Goal: Communication & Community: Share content

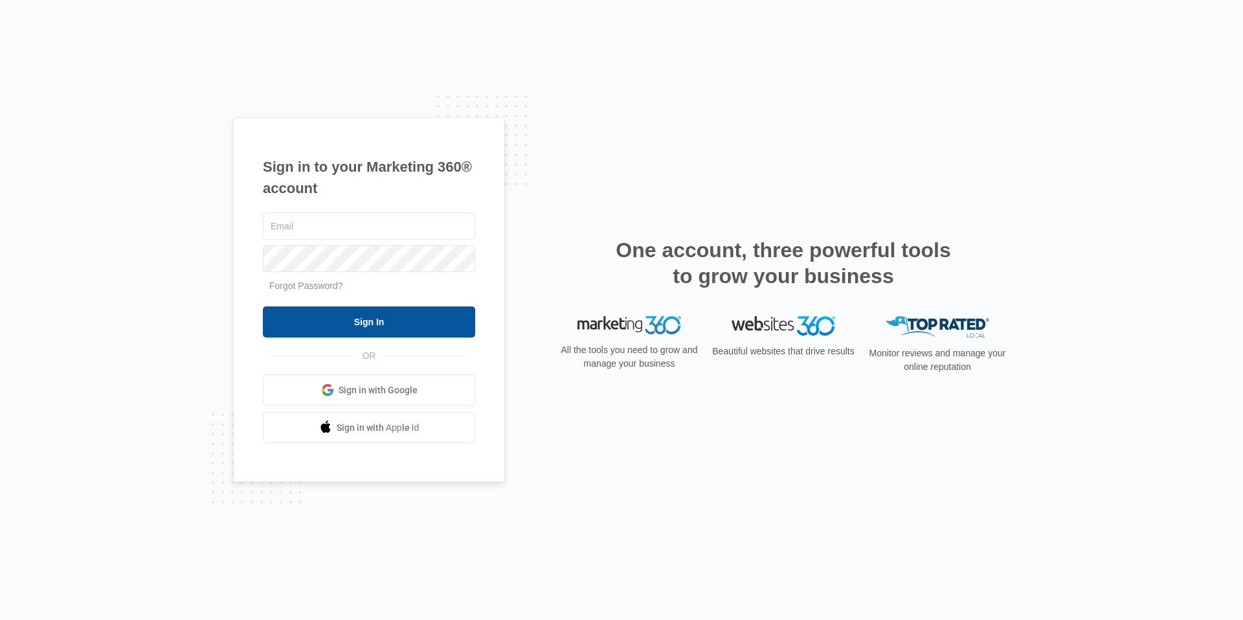
type input "[EMAIL_ADDRESS][DOMAIN_NAME]"
click at [400, 311] on input "Sign In" at bounding box center [369, 321] width 212 height 31
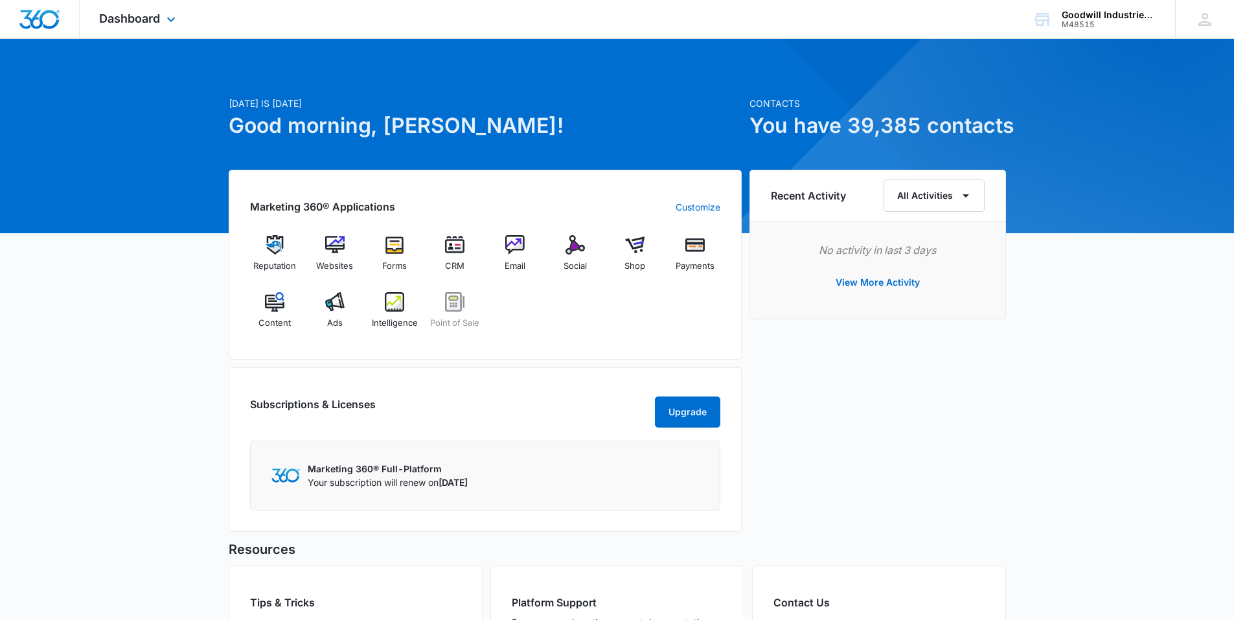
click at [148, 27] on div "Dashboard Apps Reputation Websites Forms CRM Email Social Shop Payments POS Con…" at bounding box center [139, 19] width 119 height 38
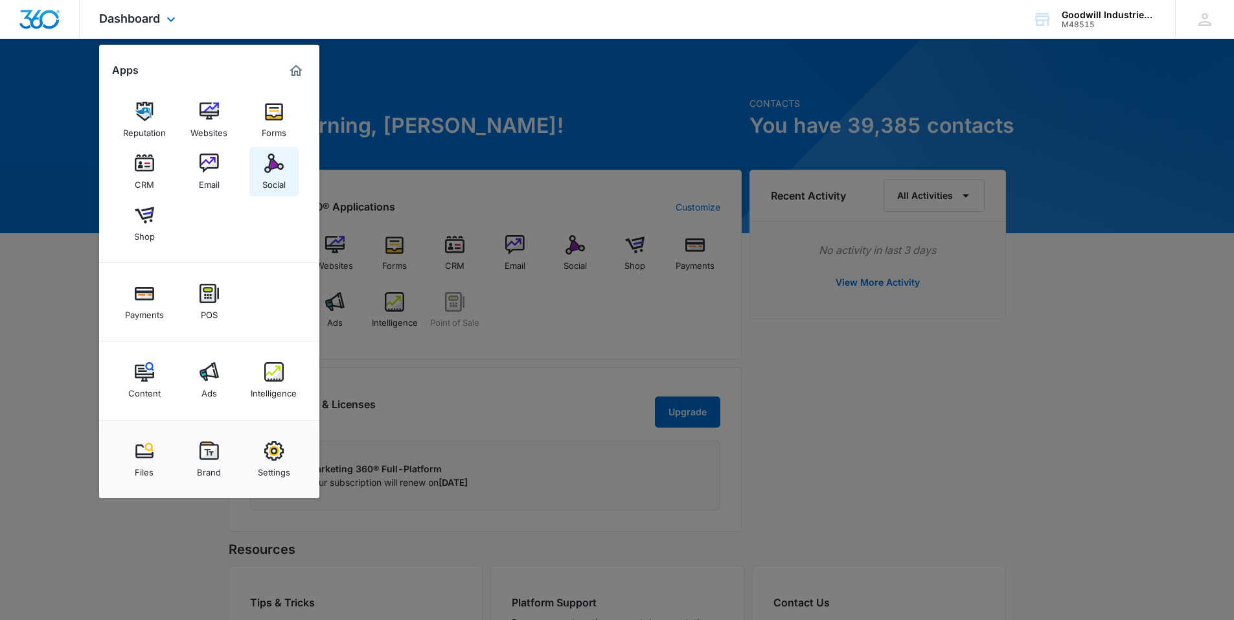
click at [284, 175] on div "Social" at bounding box center [273, 181] width 23 height 17
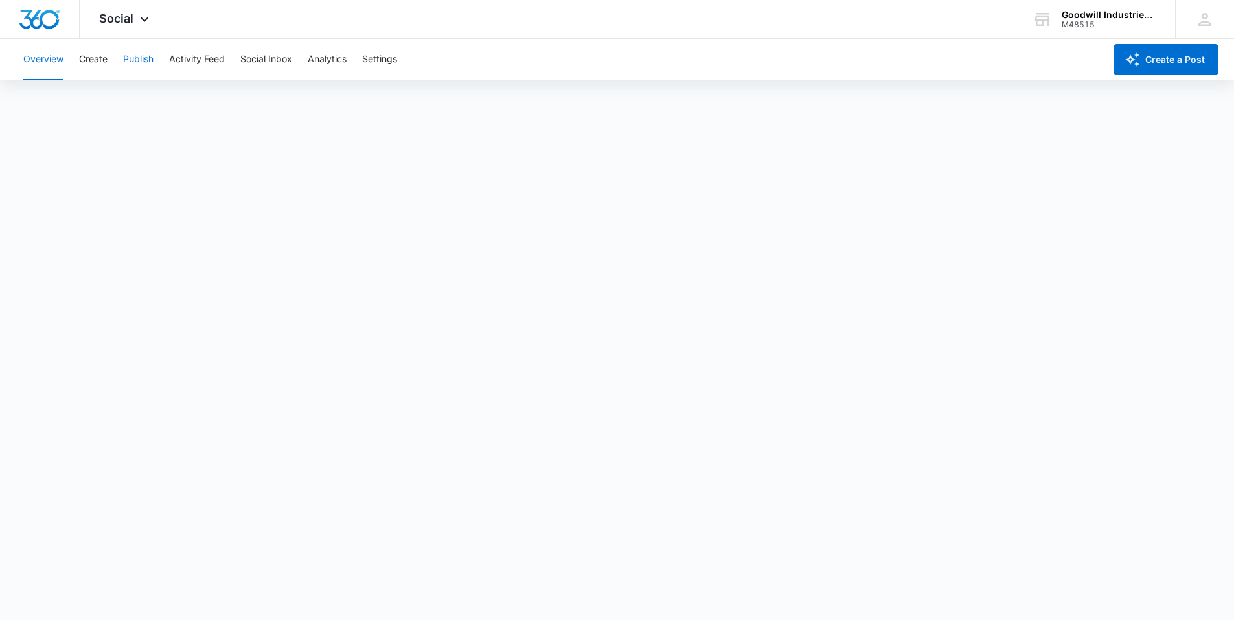
click at [135, 61] on button "Publish" at bounding box center [138, 59] width 30 height 41
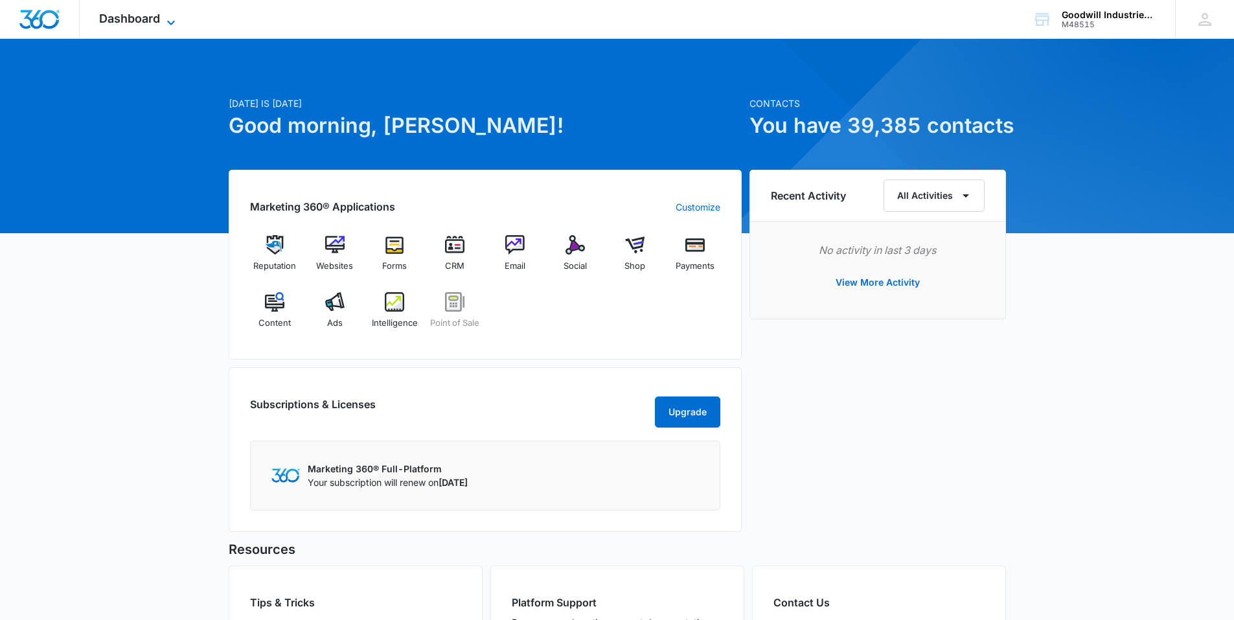
click at [113, 16] on span "Dashboard" at bounding box center [129, 19] width 61 height 14
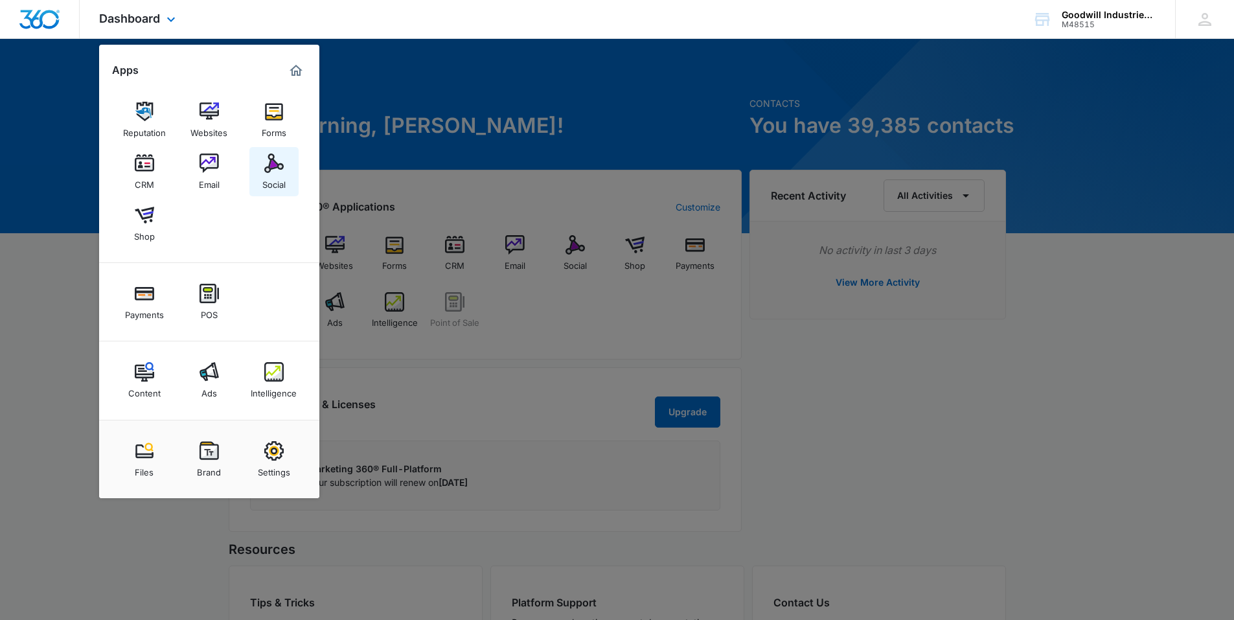
click at [275, 179] on div "Social" at bounding box center [273, 181] width 23 height 17
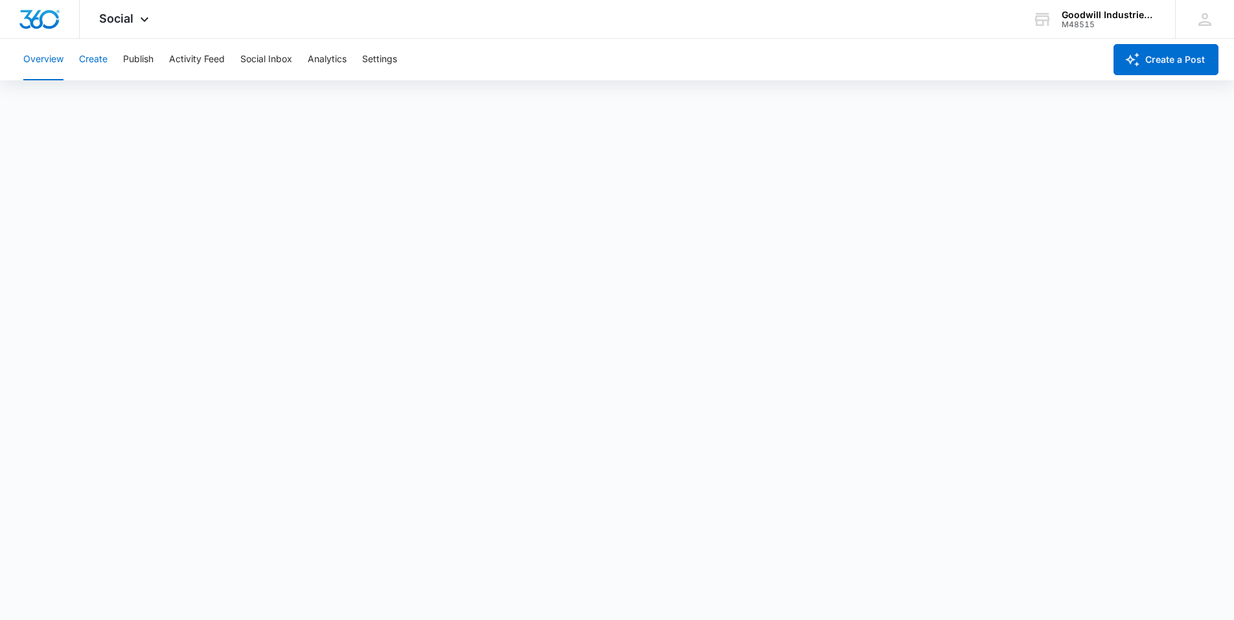
click at [92, 67] on button "Create" at bounding box center [93, 59] width 28 height 41
click at [138, 56] on button "Publish" at bounding box center [138, 59] width 30 height 41
